Goal: Information Seeking & Learning: Check status

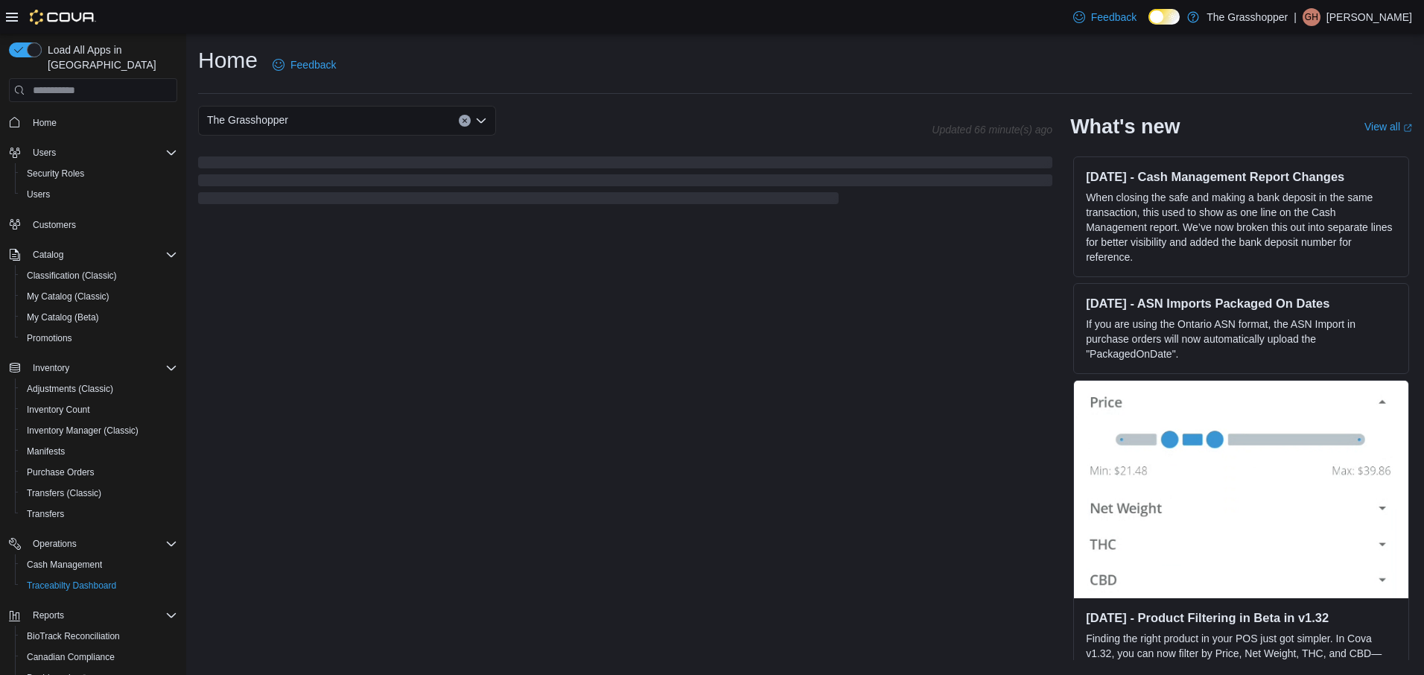
scroll to position [115, 0]
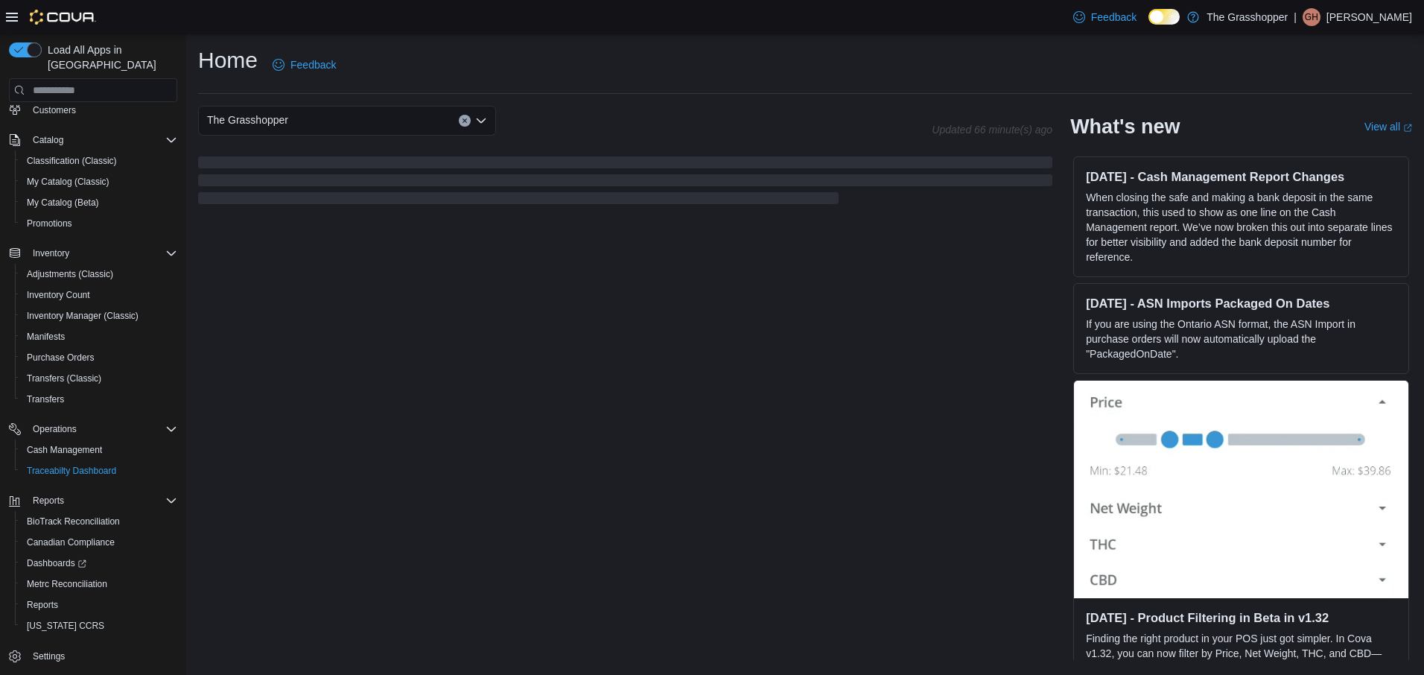
click at [330, 118] on div "The Grasshopper" at bounding box center [347, 121] width 298 height 30
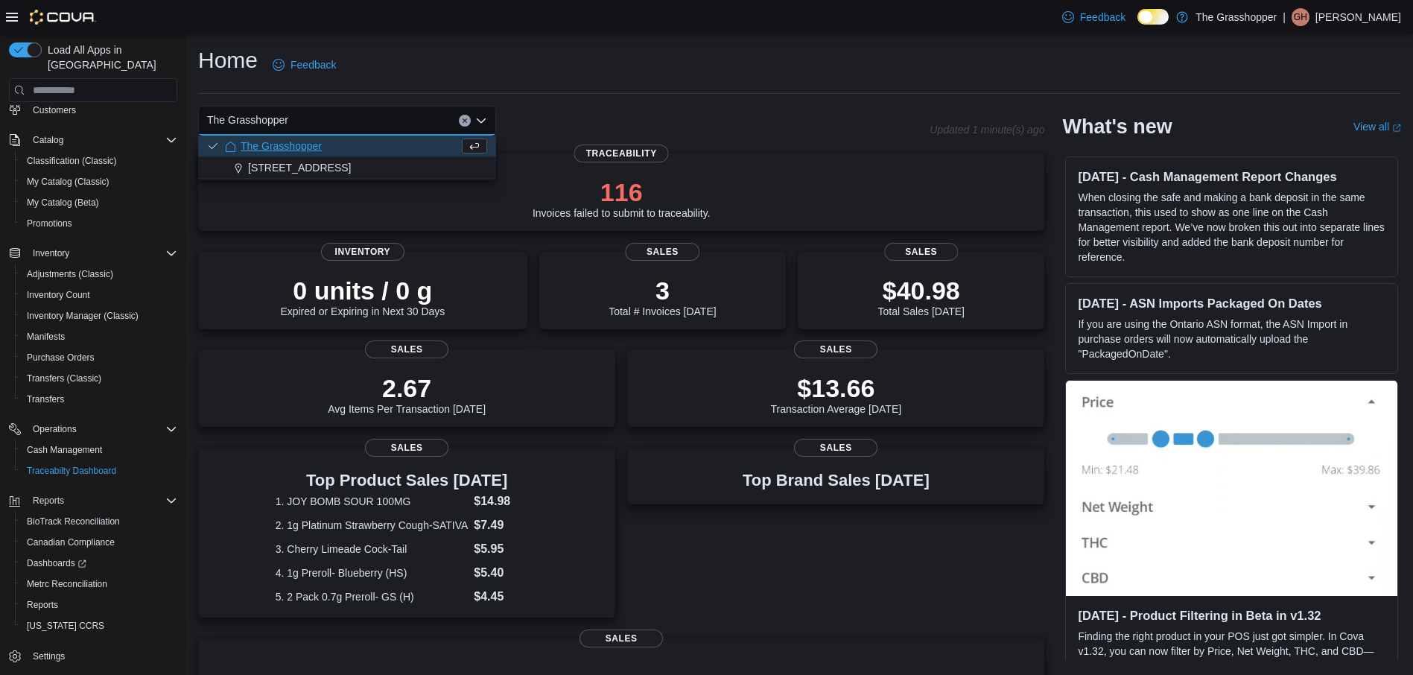
click at [574, 77] on div "Home Feedback" at bounding box center [799, 64] width 1203 height 39
click at [69, 310] on span "Inventory Manager (Classic)" at bounding box center [83, 316] width 112 height 12
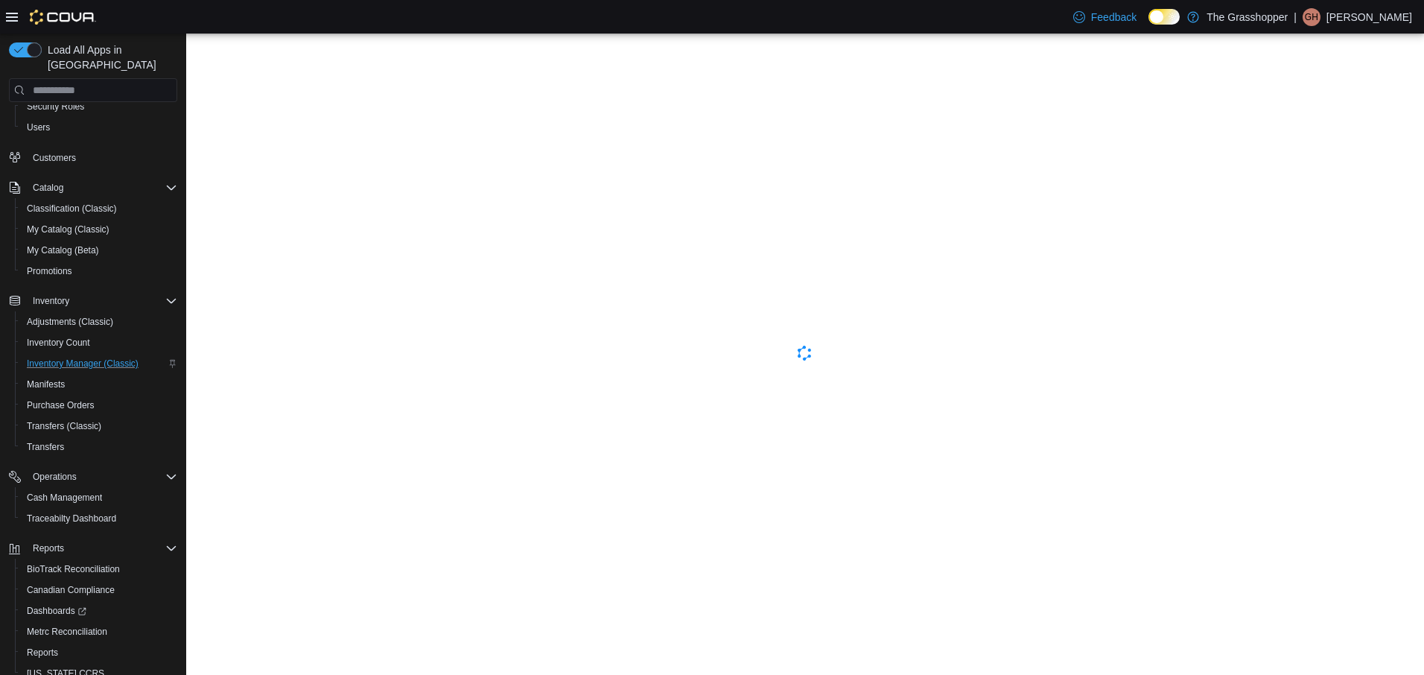
scroll to position [115, 0]
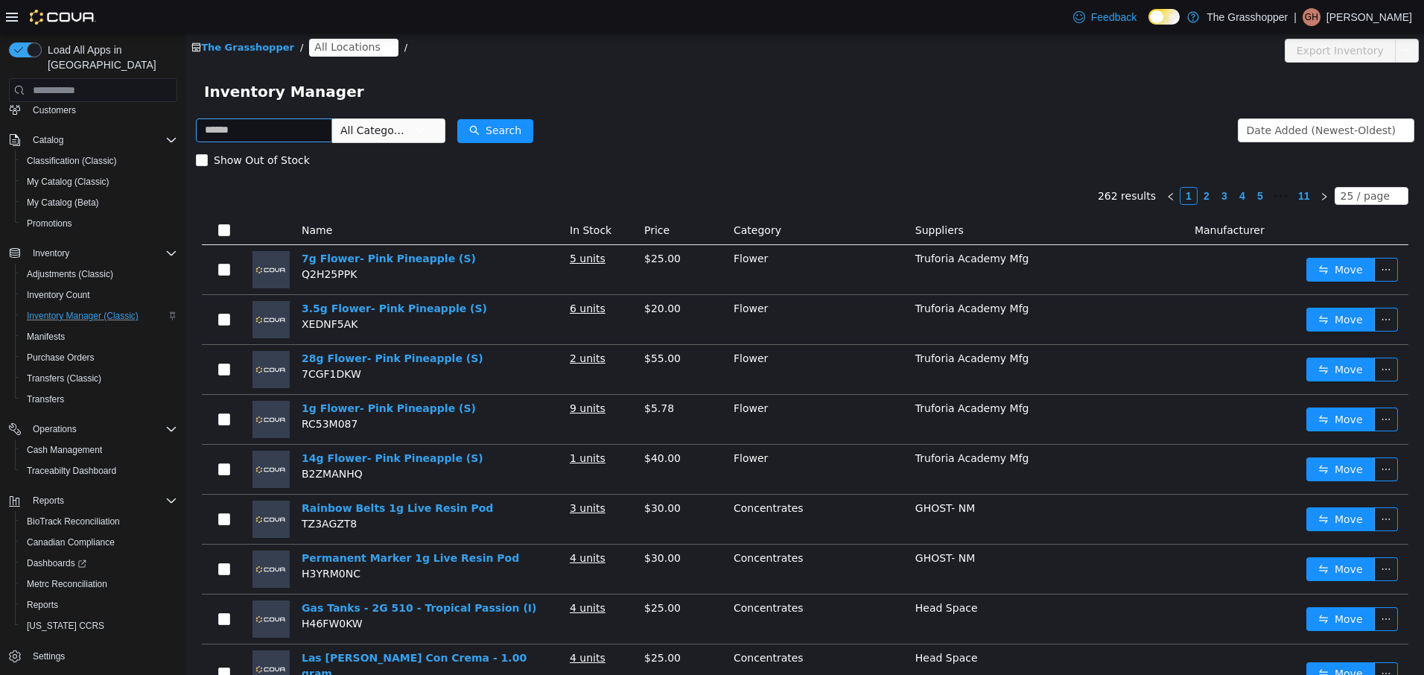
click at [276, 132] on input "text" at bounding box center [264, 130] width 136 height 24
type input "**********"
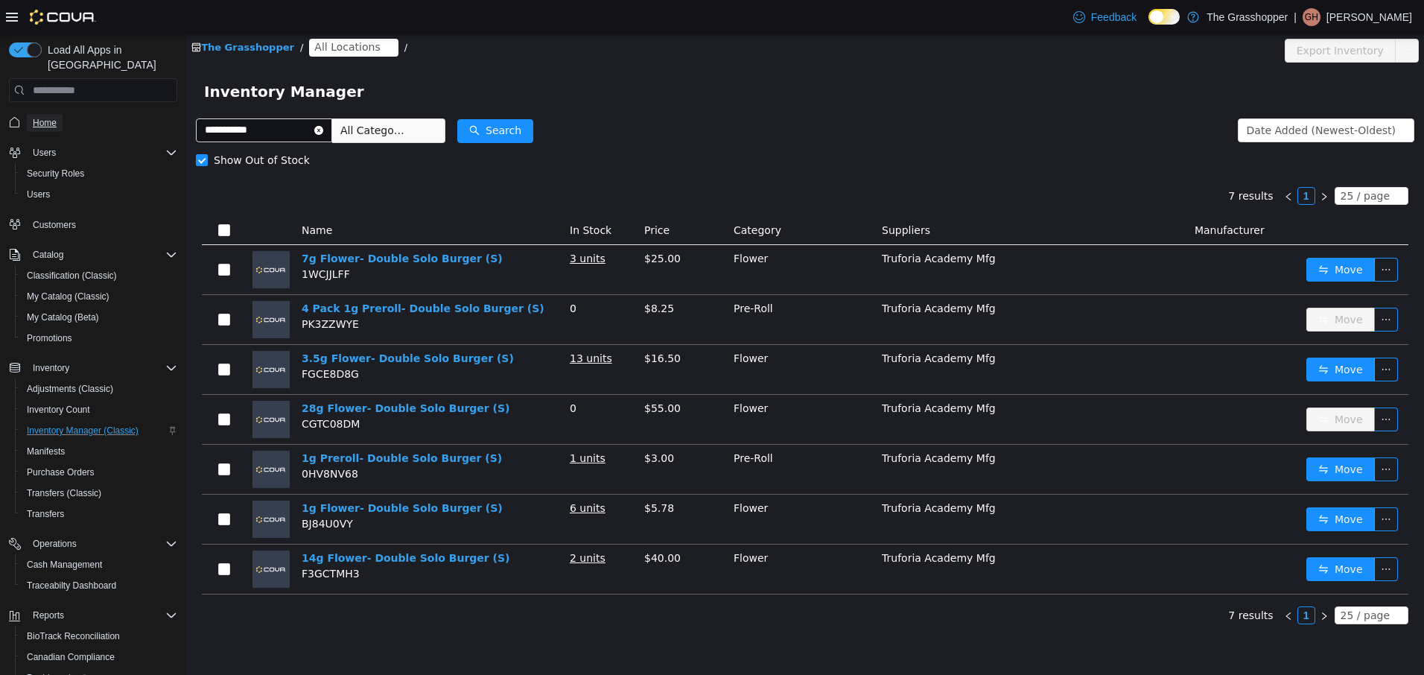
click at [45, 117] on span "Home" at bounding box center [45, 123] width 24 height 12
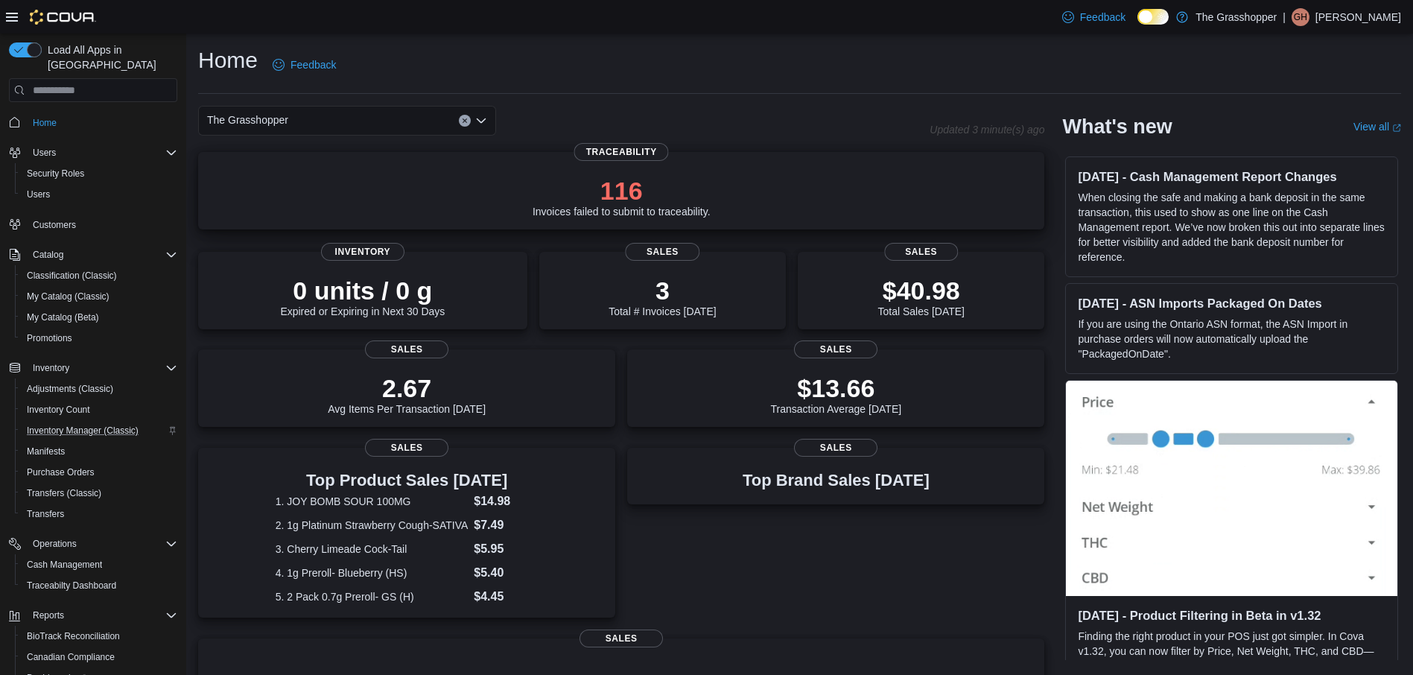
click at [630, 195] on p "116" at bounding box center [622, 191] width 178 height 30
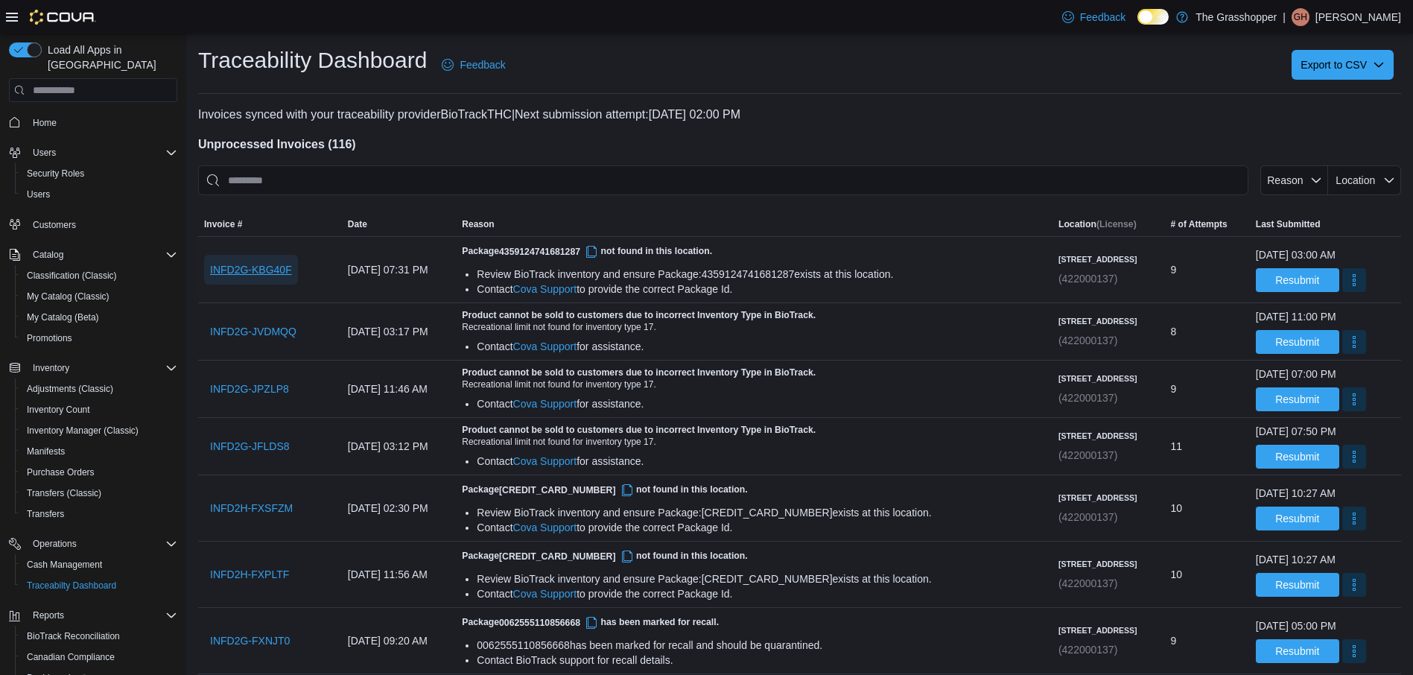
click at [251, 269] on span "INFD2G-KBG40F" at bounding box center [251, 269] width 82 height 15
